Goal: Check status

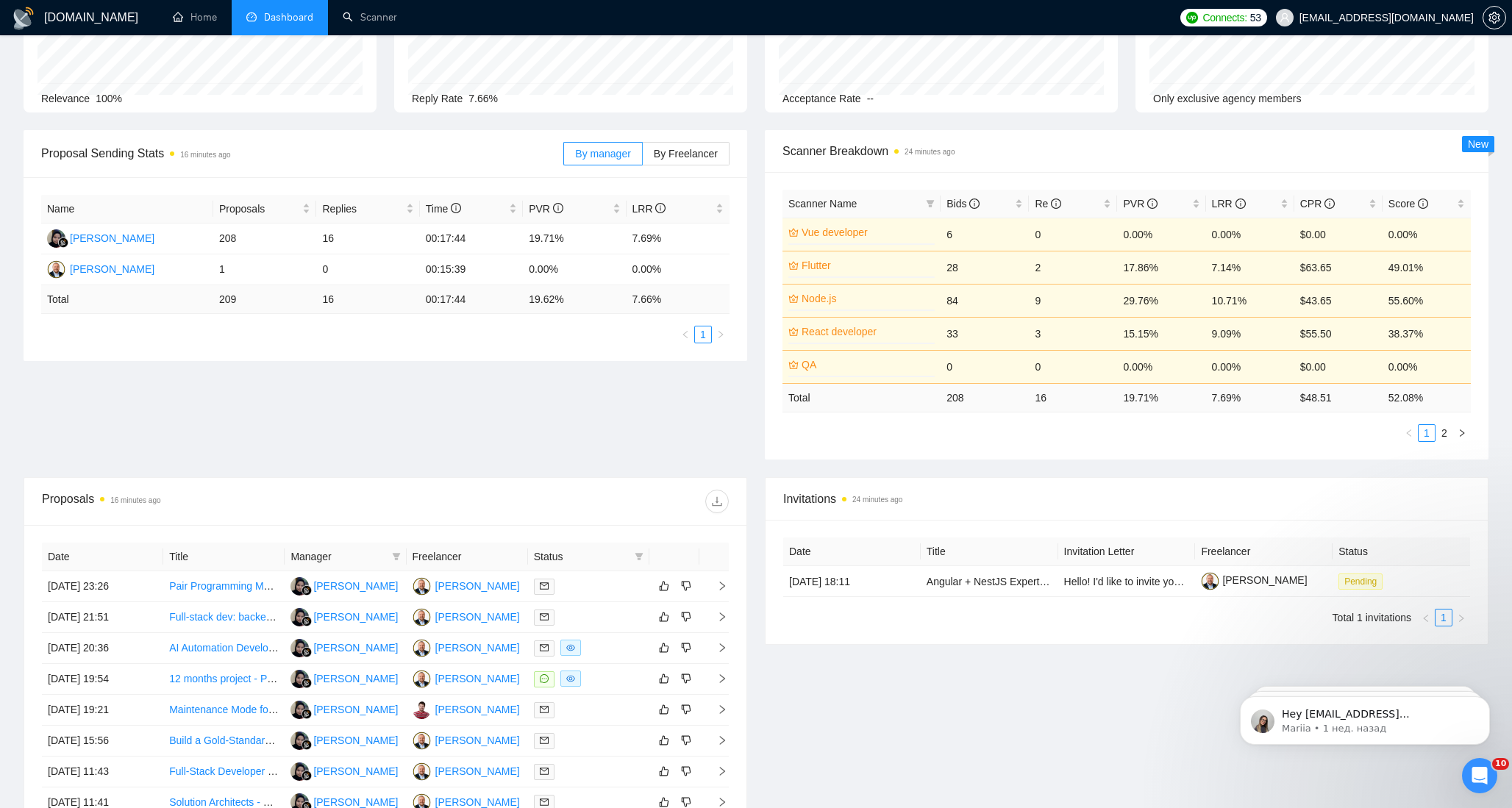
scroll to position [380, 0]
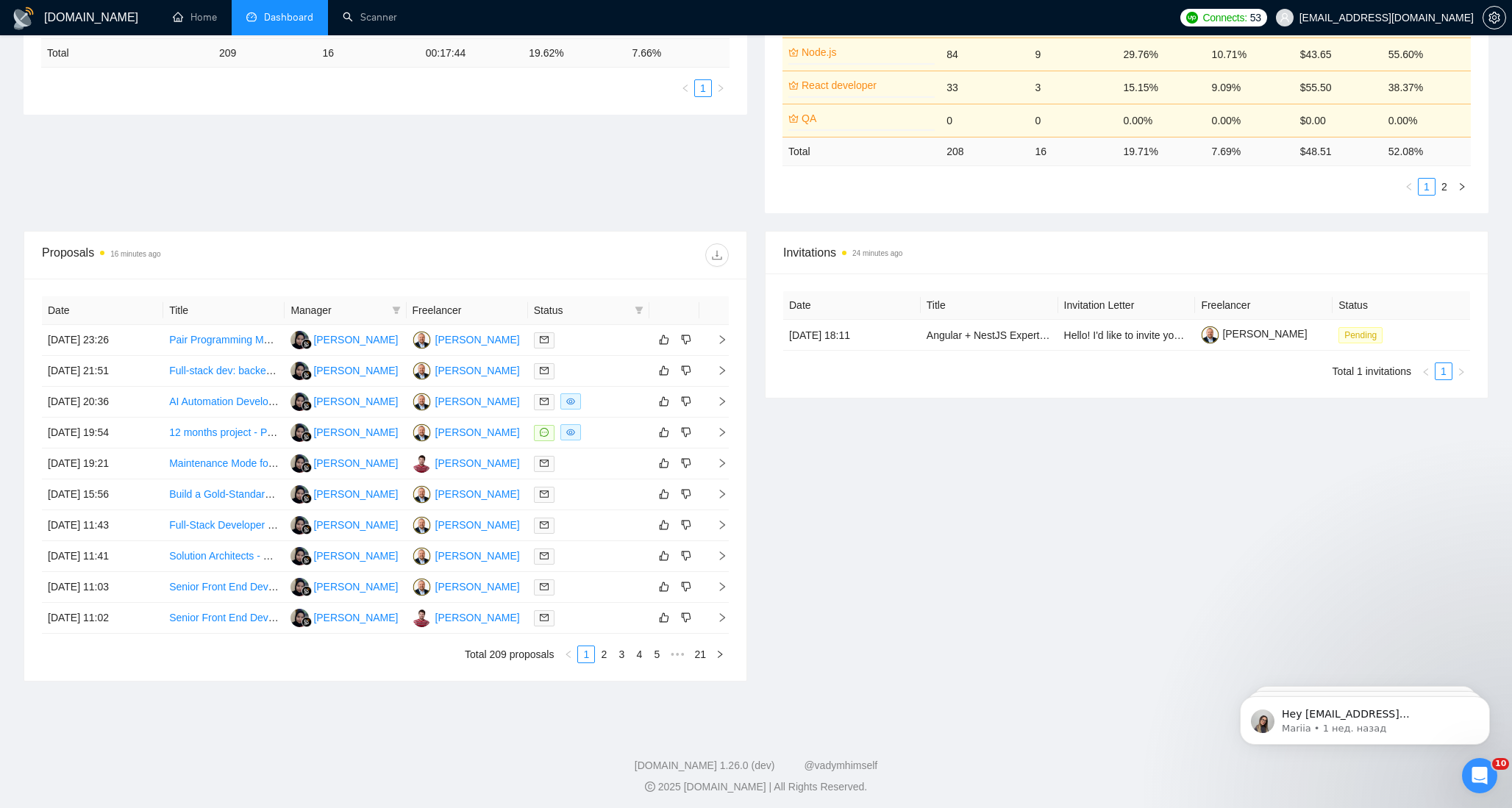
scroll to position [380, 0]
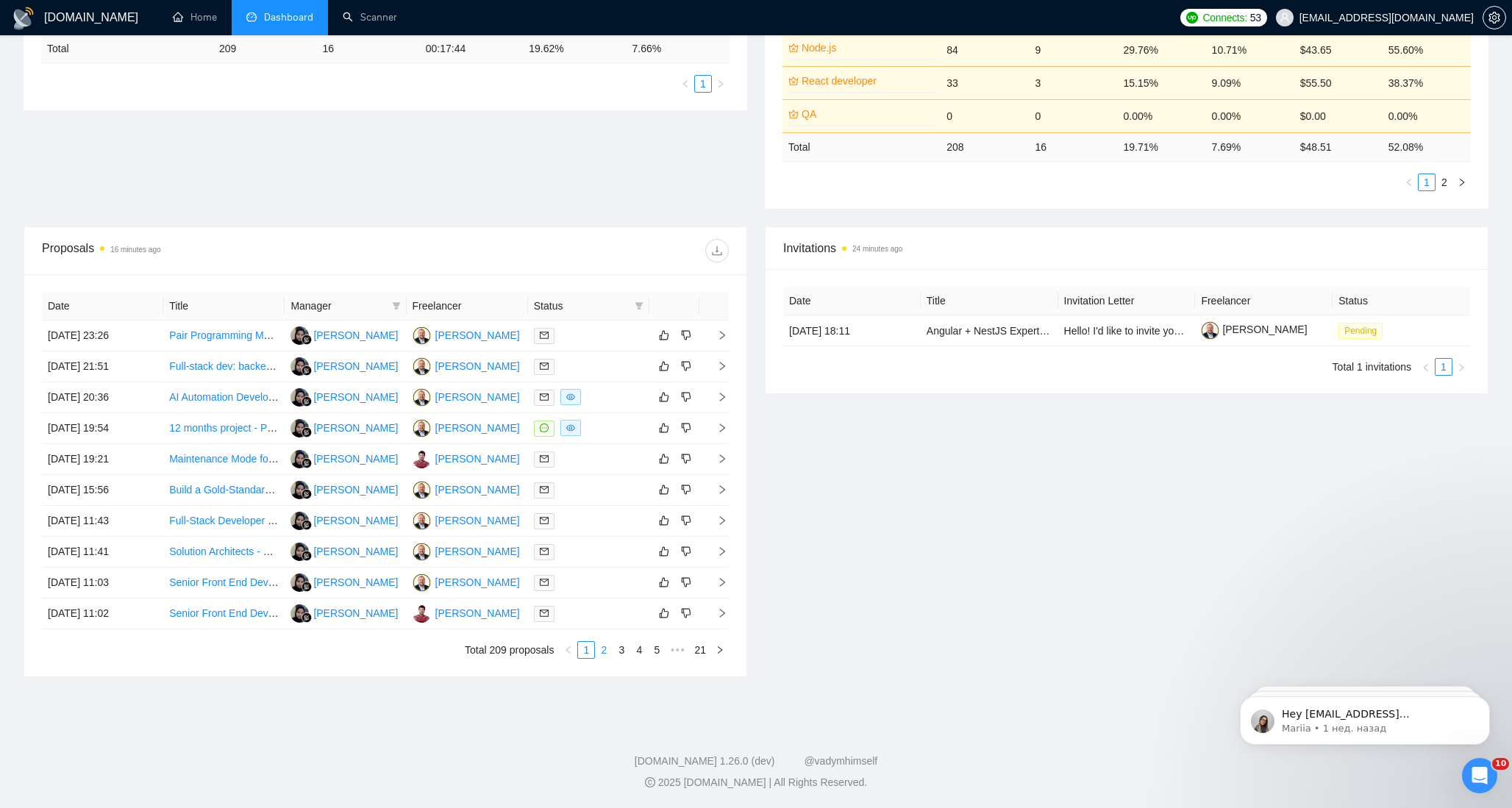
click at [611, 657] on li "2" at bounding box center [604, 650] width 18 height 18
click at [584, 656] on link "1" at bounding box center [586, 650] width 16 height 16
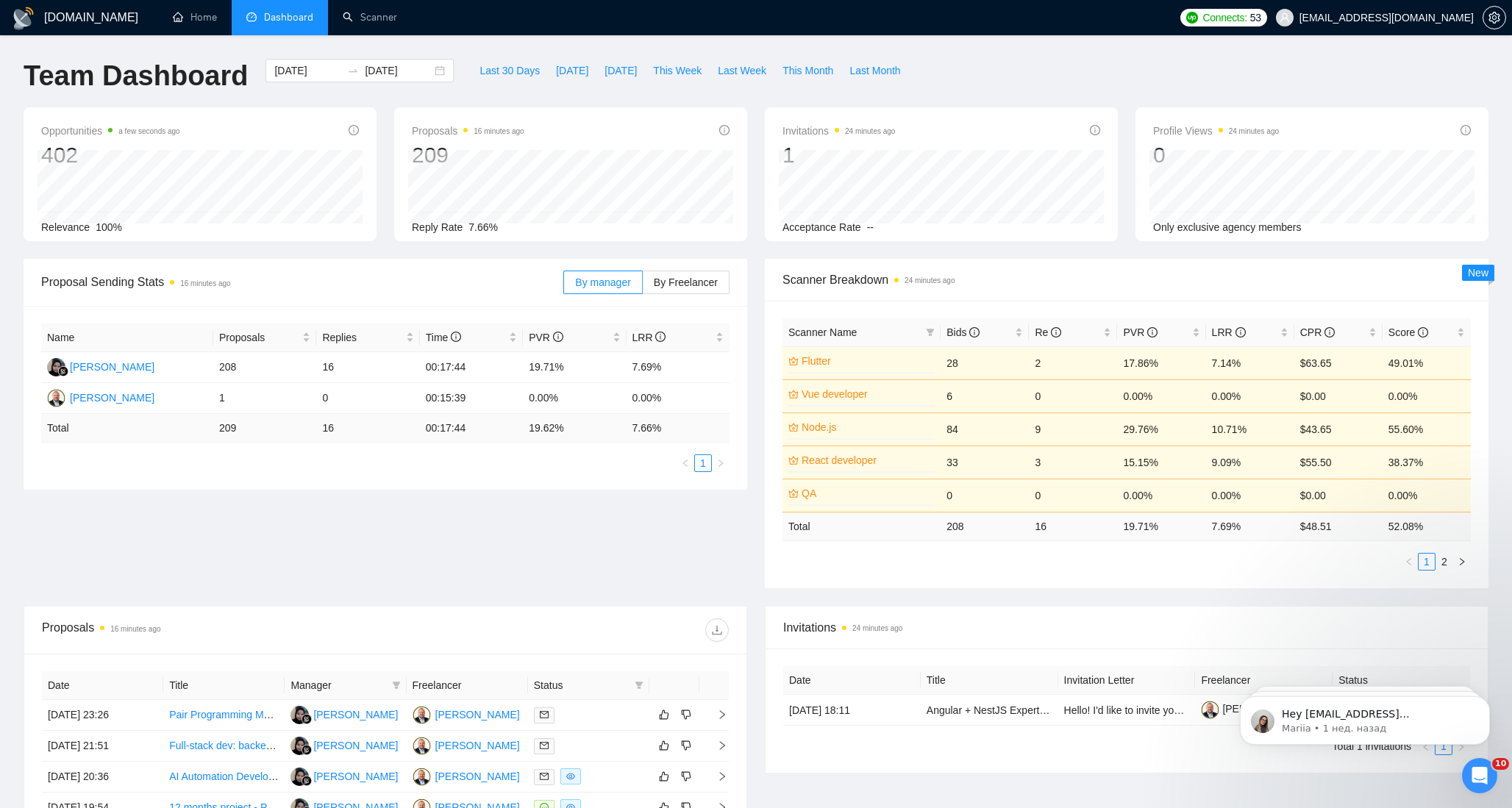
click at [1137, 69] on div "Team Dashboard 2025-07-03 2025-08-02 Last 30 Days Today Yesterday This Week Las…" at bounding box center [756, 84] width 1482 height 49
click at [480, 68] on span "Last 30 Days" at bounding box center [509, 70] width 60 height 16
type input "2025-07-28"
type input "2025-08-27"
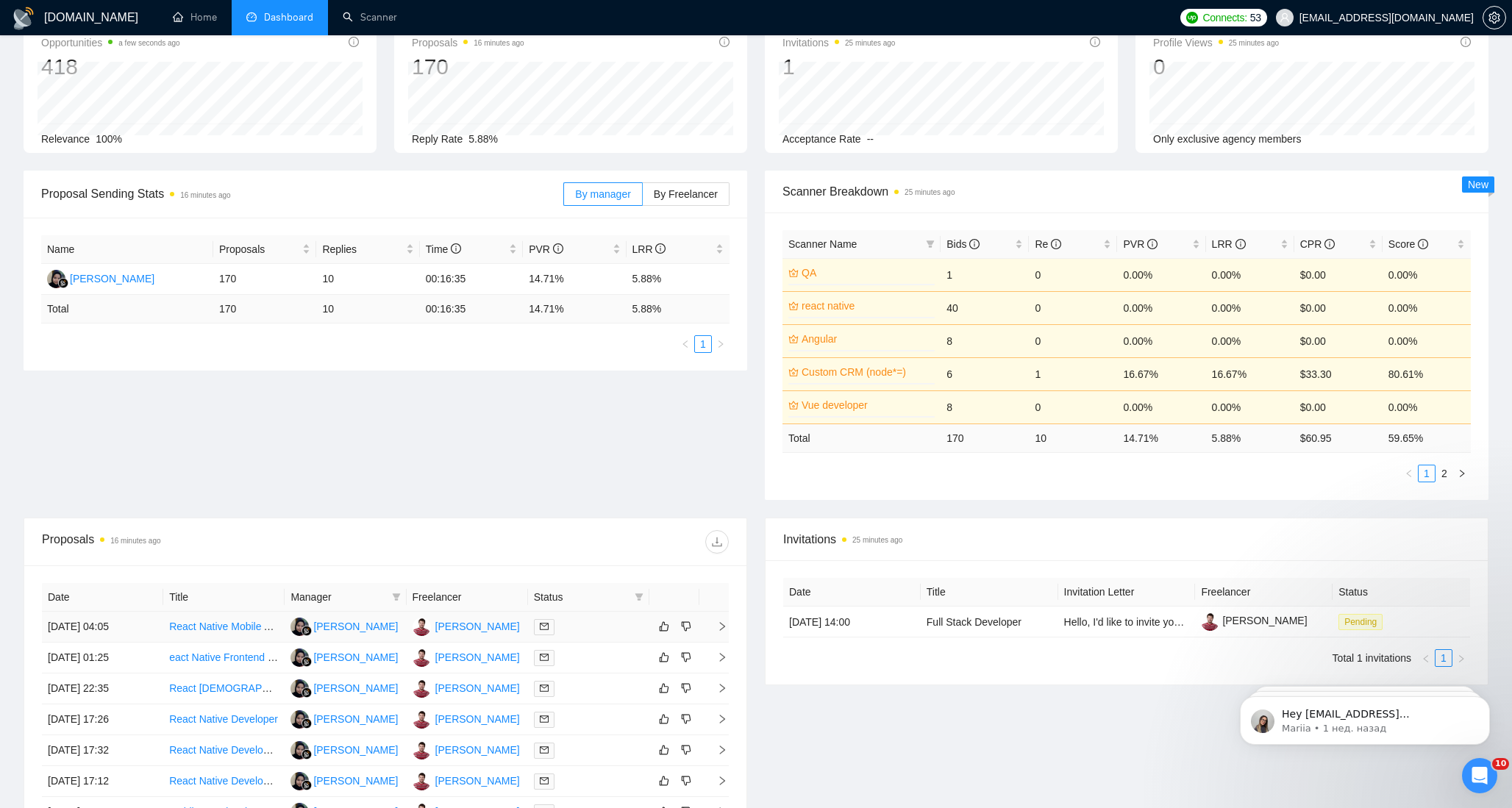
scroll to position [291, 0]
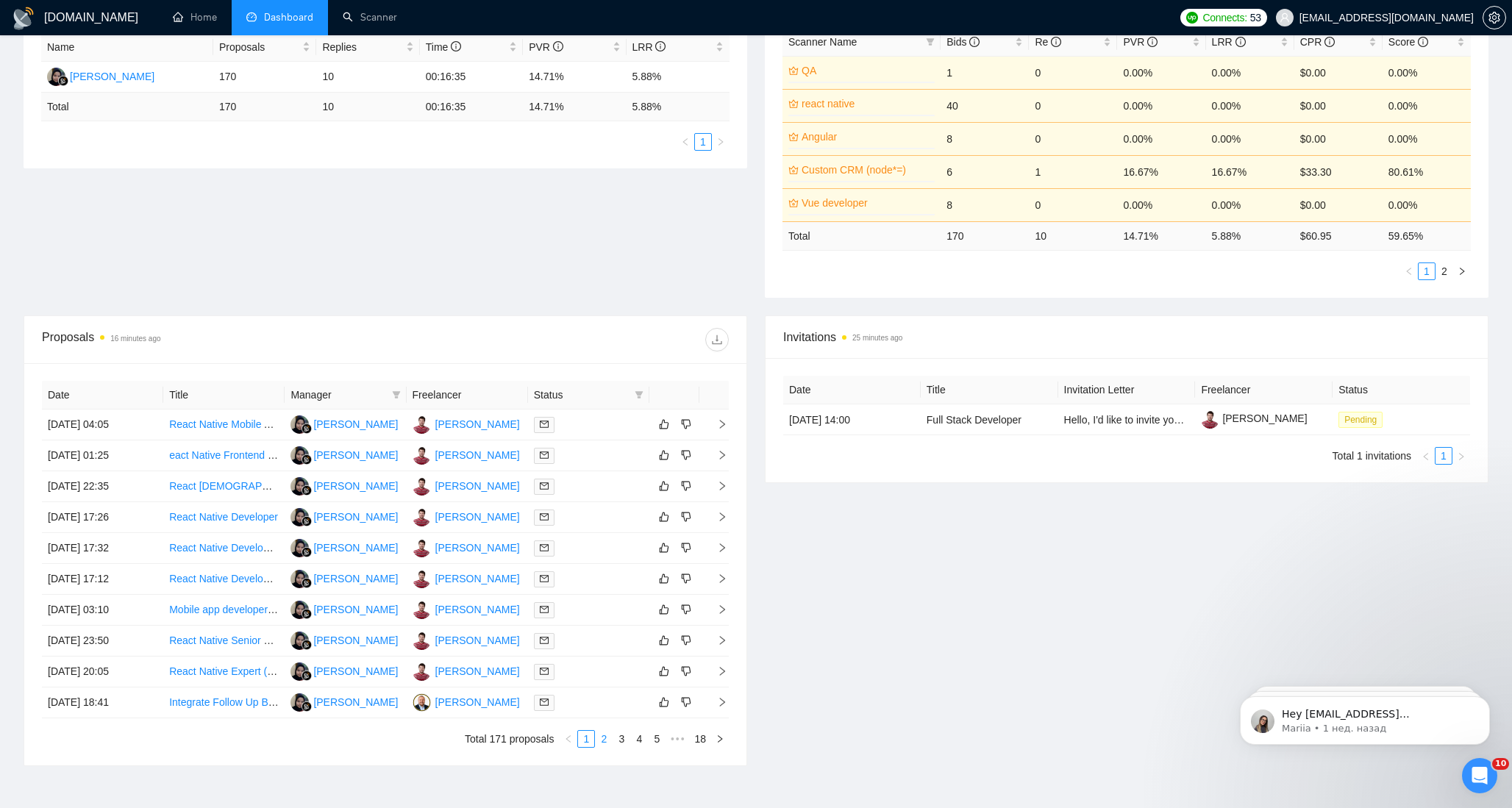
click at [602, 738] on link "2" at bounding box center [604, 739] width 16 height 16
click at [623, 742] on link "3" at bounding box center [622, 739] width 16 height 16
click at [587, 743] on link "1" at bounding box center [586, 739] width 16 height 16
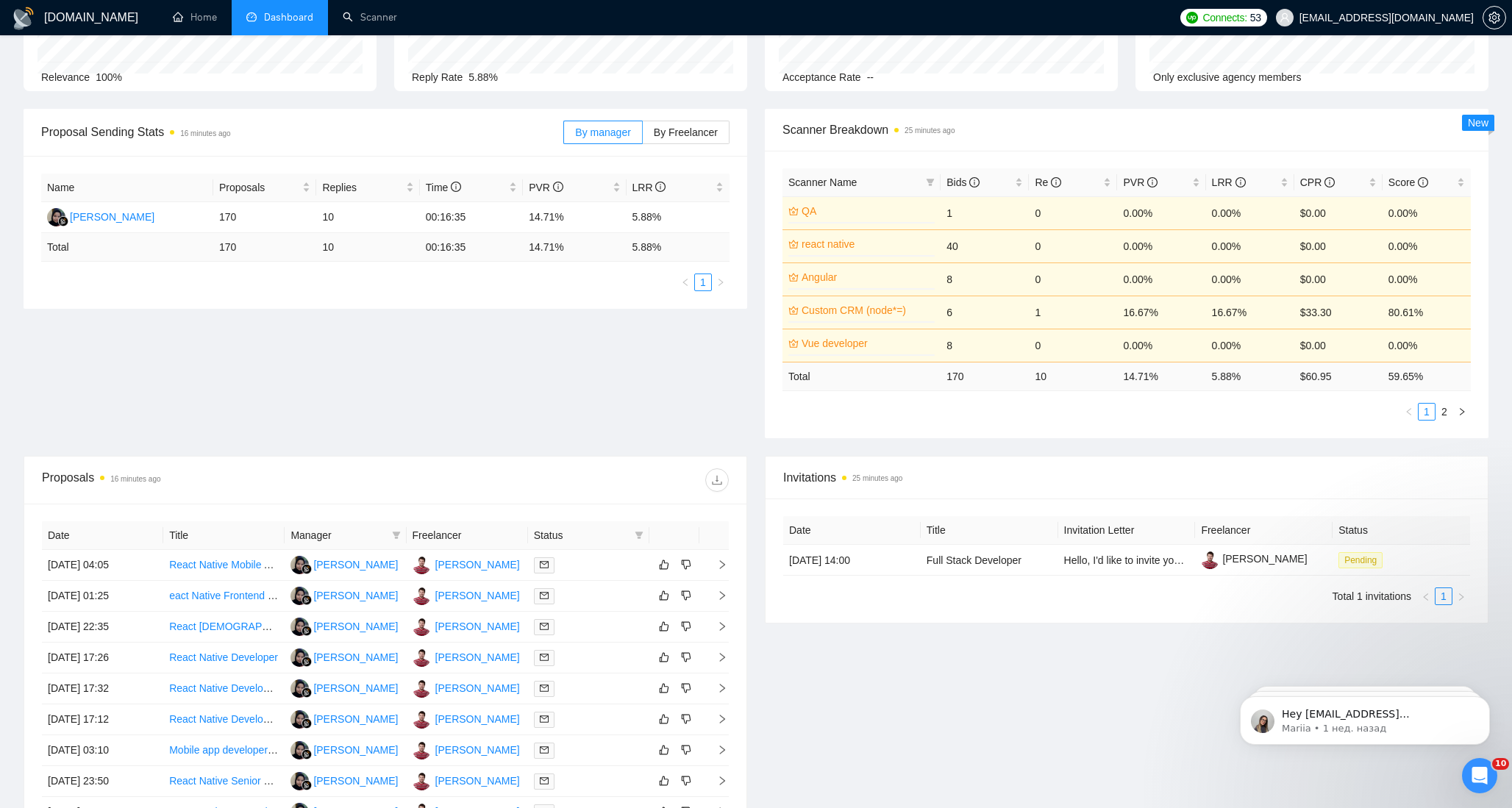
scroll to position [0, 0]
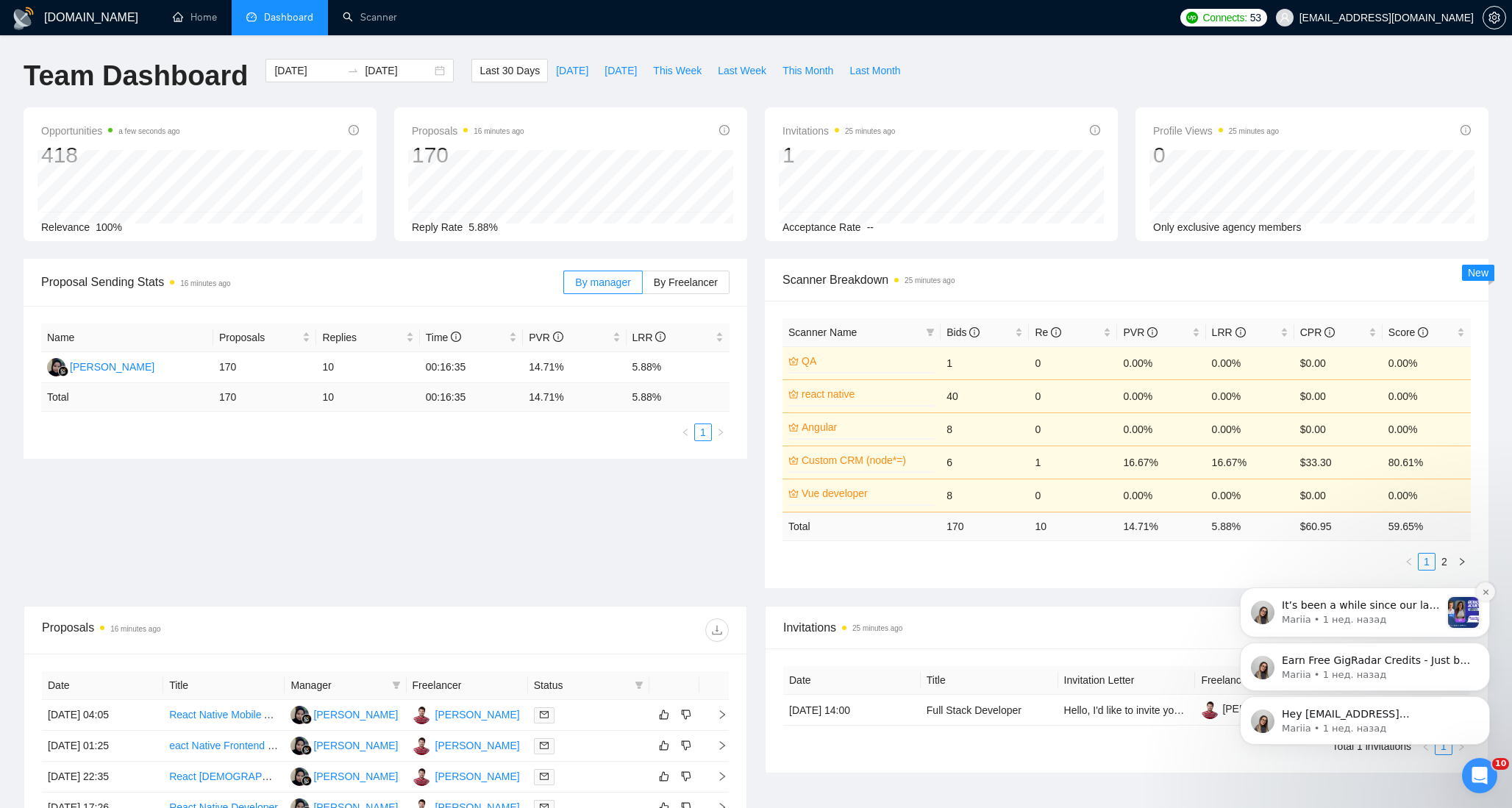
click at [1488, 594] on icon "Dismiss notification" at bounding box center [1485, 592] width 8 height 8
click at [1486, 645] on icon "Dismiss notification" at bounding box center [1485, 647] width 5 height 5
click at [1484, 700] on icon "Dismiss notification" at bounding box center [1485, 700] width 5 height 5
